Goal: Check status: Check status

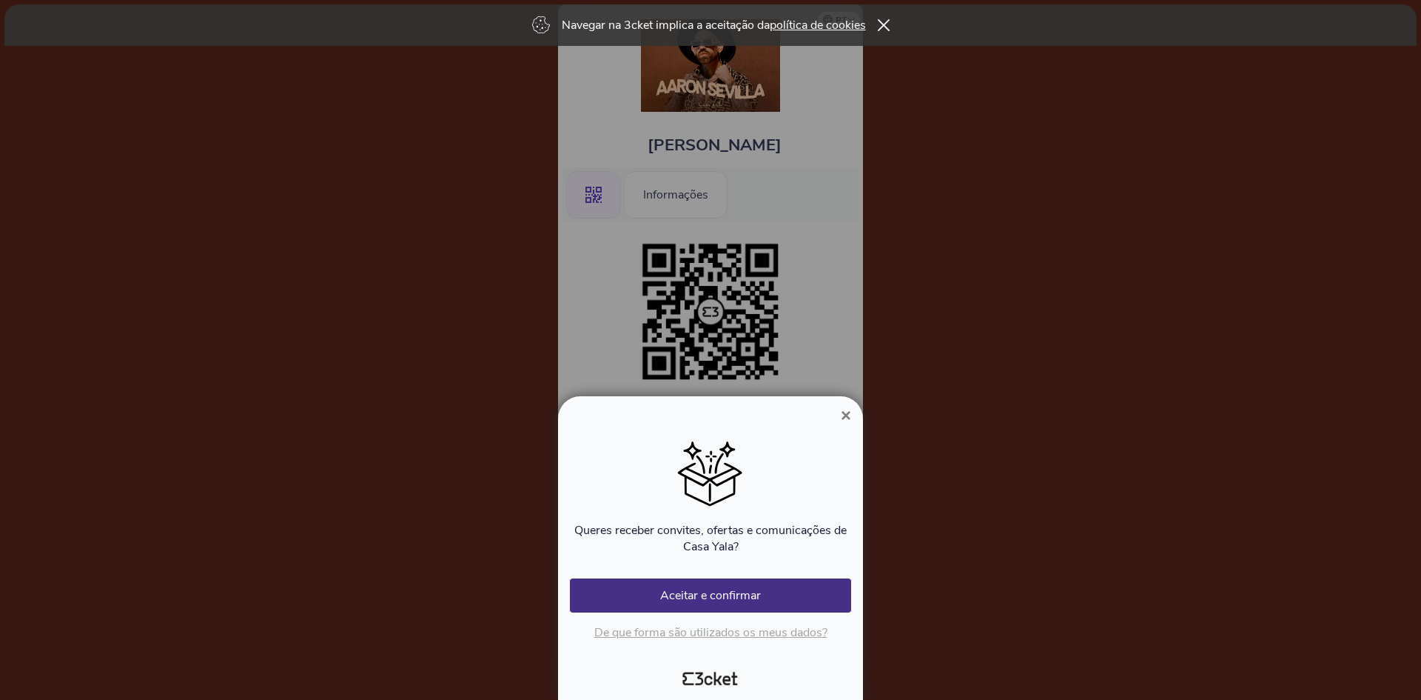
click at [850, 421] on span "×" at bounding box center [846, 415] width 10 height 20
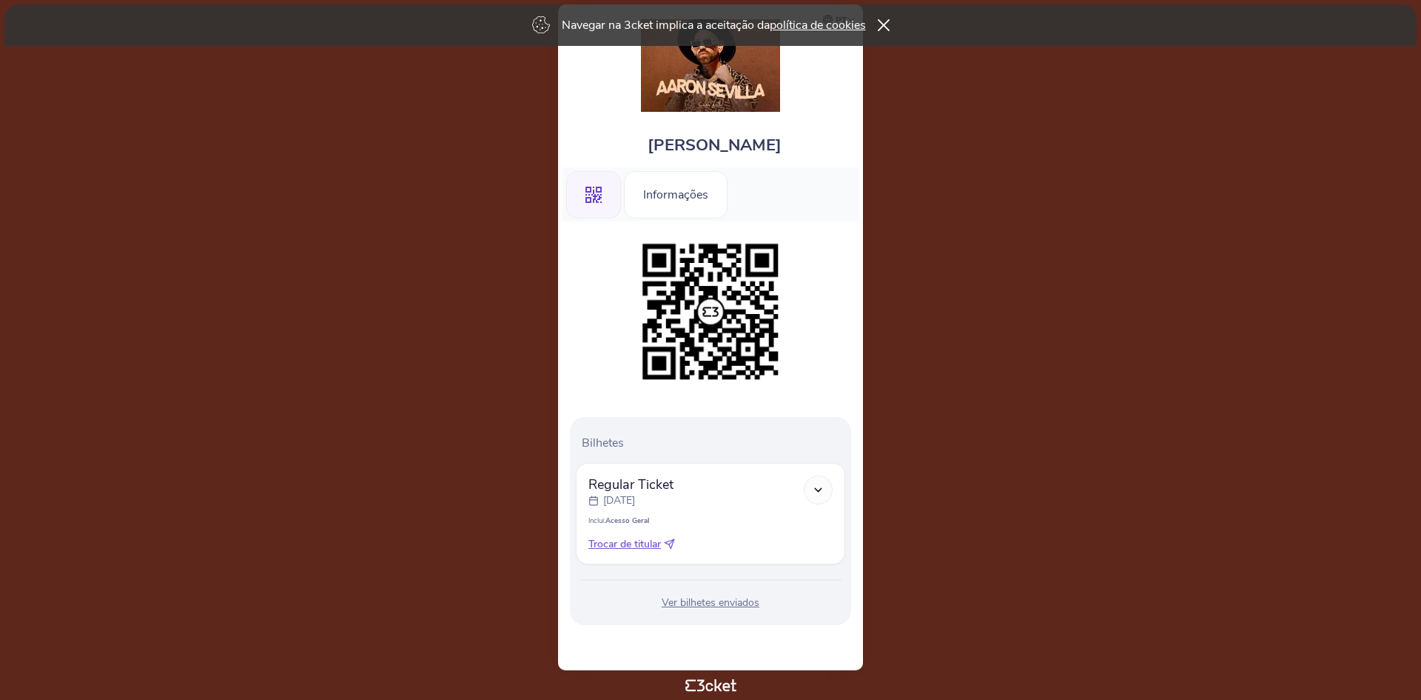
click at [811, 485] on div at bounding box center [818, 489] width 29 height 29
click at [821, 487] on icon at bounding box center [818, 489] width 13 height 13
click at [735, 603] on div "Ver bilhetes enviados" at bounding box center [710, 602] width 269 height 15
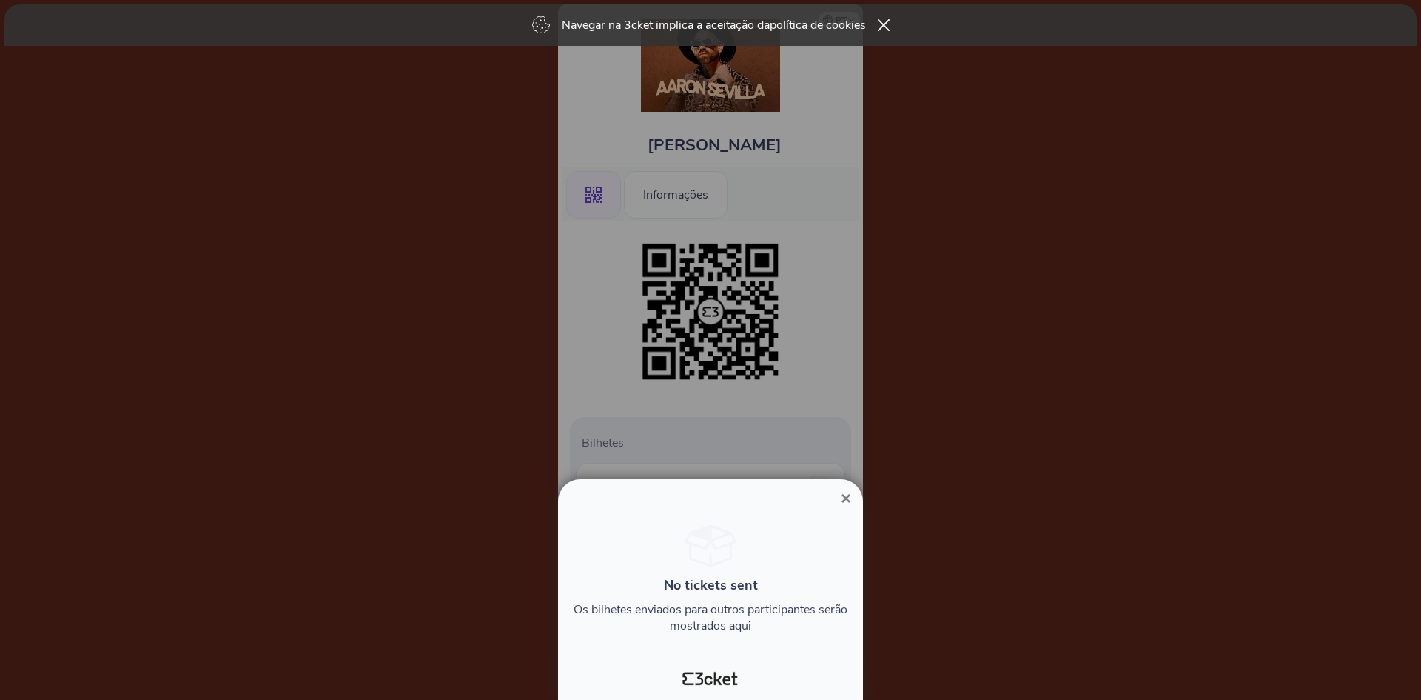
click at [836, 485] on div "× No tickets sent Os bilhetes enviados para outros participantes serão mostrado…" at bounding box center [710, 589] width 305 height 221
click at [845, 497] on span "×" at bounding box center [846, 498] width 10 height 20
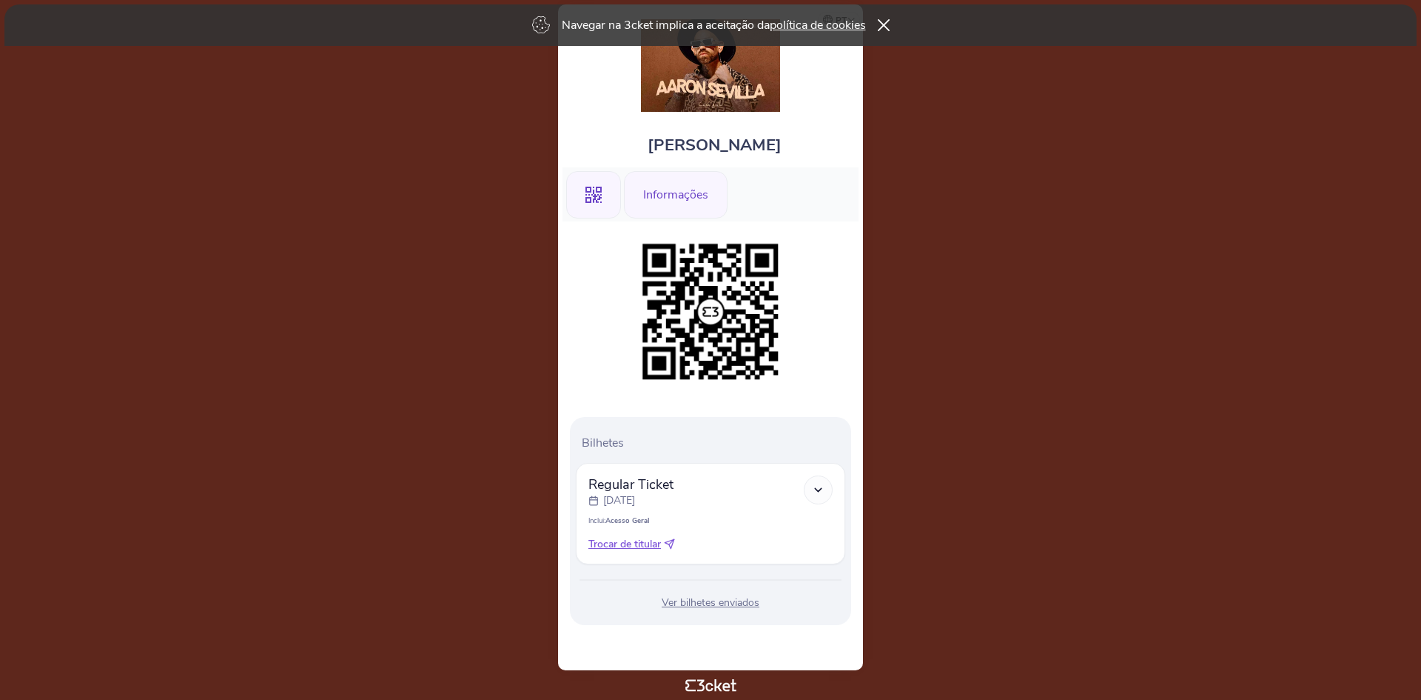
click at [681, 200] on div "Informações" at bounding box center [676, 194] width 104 height 47
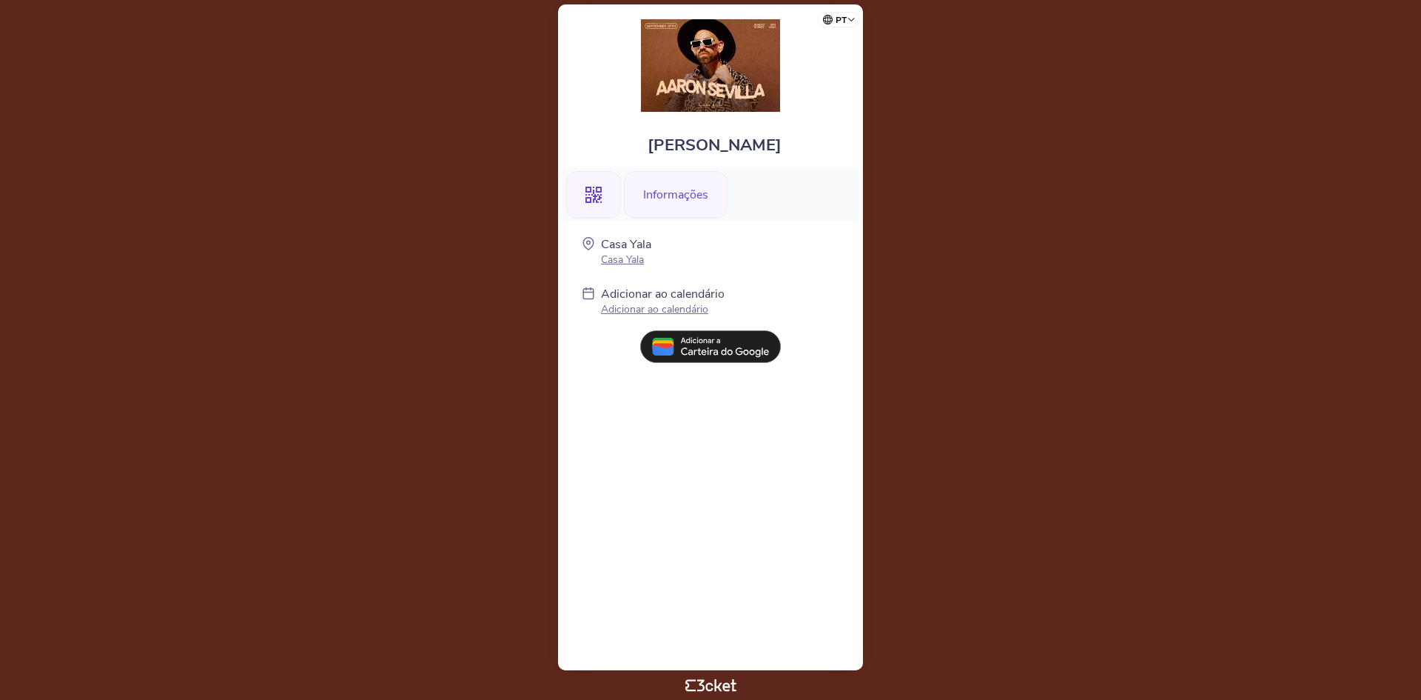
click at [606, 196] on div ".st0{fill-rule:evenodd;clip-rule:evenodd;}" at bounding box center [593, 194] width 55 height 47
